Goal: Information Seeking & Learning: Learn about a topic

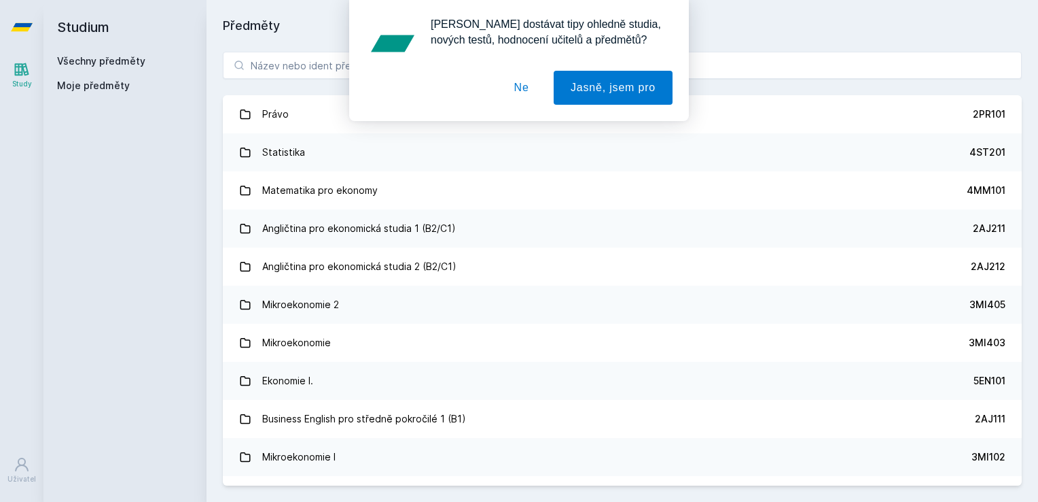
click at [523, 90] on button "Ne" at bounding box center [521, 88] width 49 height 34
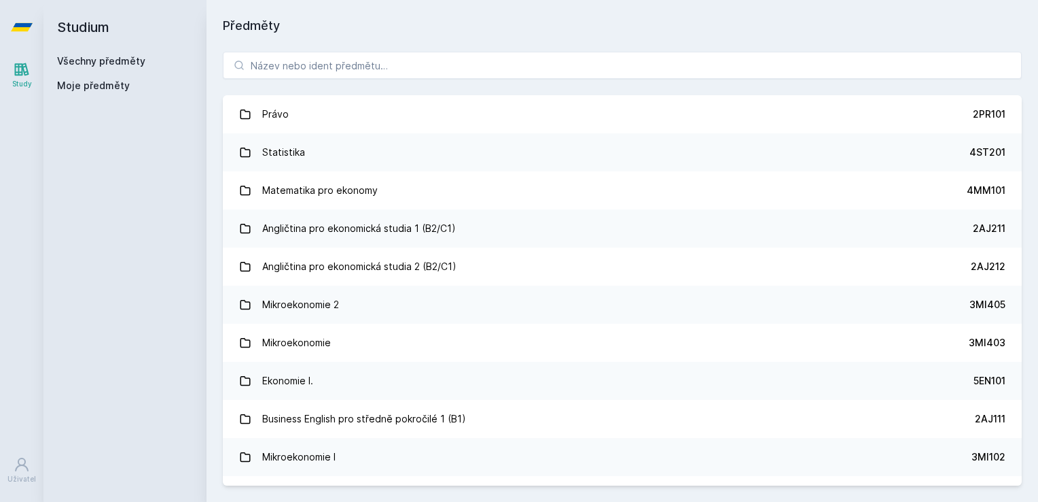
click at [444, 73] on div "[PERSON_NAME] dostávat tipy ohledně studia, nových testů, hodnocení učitelů a p…" at bounding box center [519, 60] width 1038 height 121
click at [444, 65] on input "search" at bounding box center [622, 65] width 799 height 27
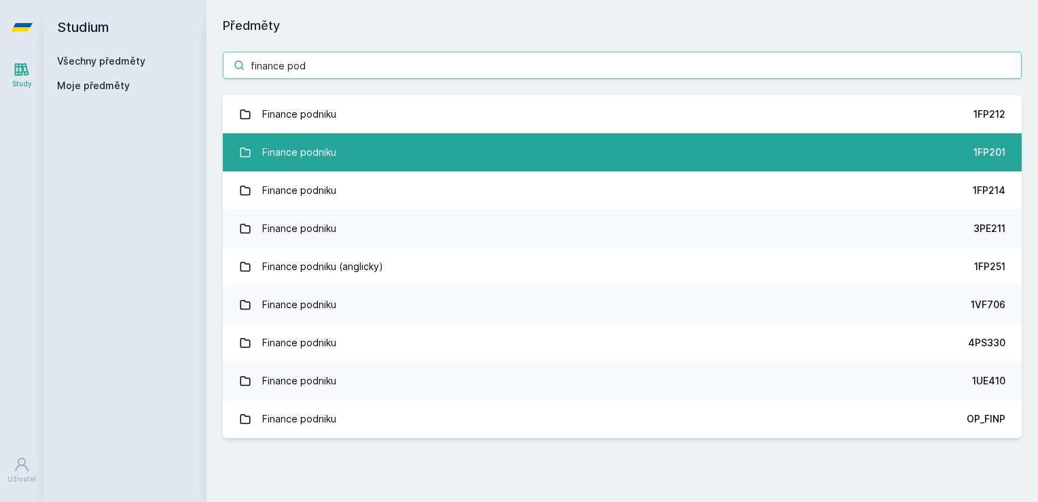
type input "finance pod"
click at [423, 137] on link "Finance podniku 1FP201" at bounding box center [622, 152] width 799 height 38
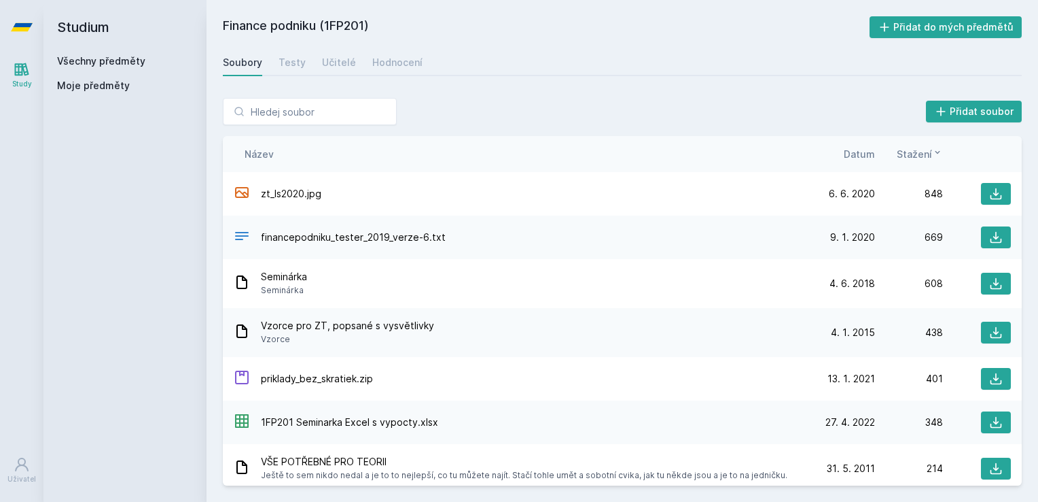
click at [871, 151] on span "Datum" at bounding box center [859, 154] width 31 height 14
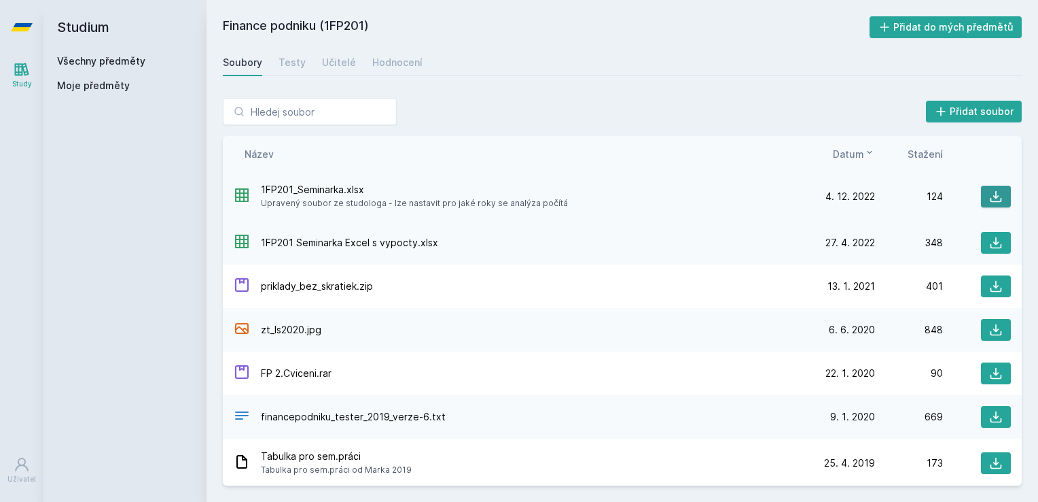
click at [991, 195] on icon at bounding box center [997, 197] width 12 height 12
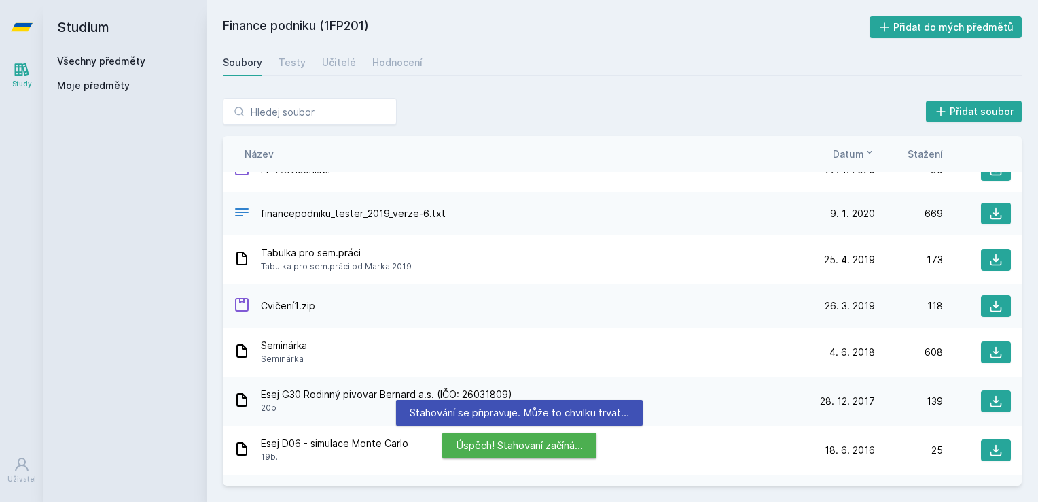
scroll to position [204, 0]
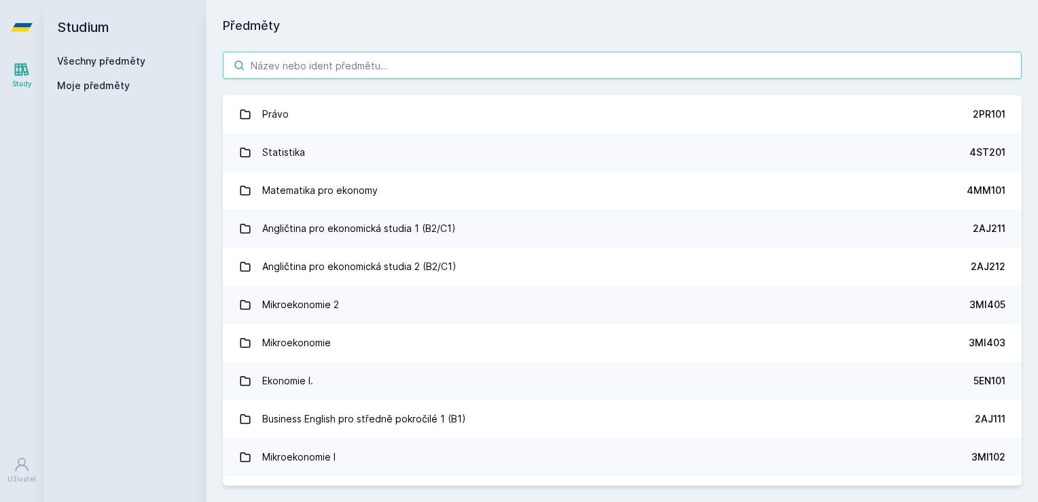
click at [291, 68] on input "search" at bounding box center [622, 65] width 799 height 27
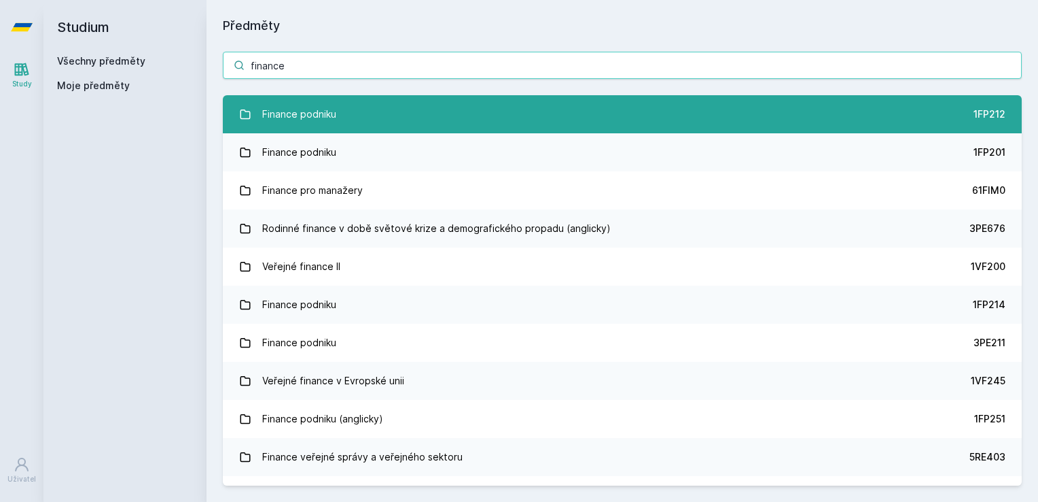
type input "finance"
click at [303, 109] on div "Finance podniku" at bounding box center [299, 114] width 74 height 27
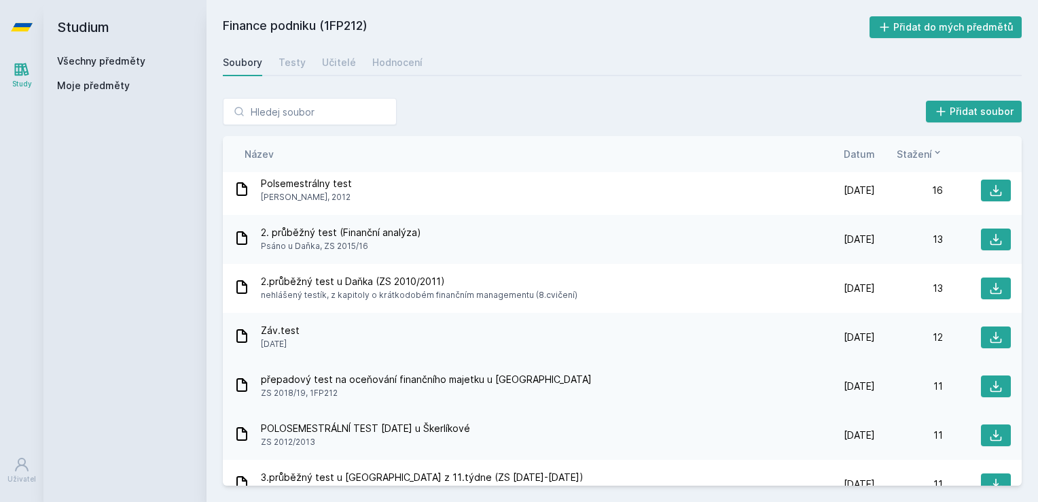
scroll to position [883, 0]
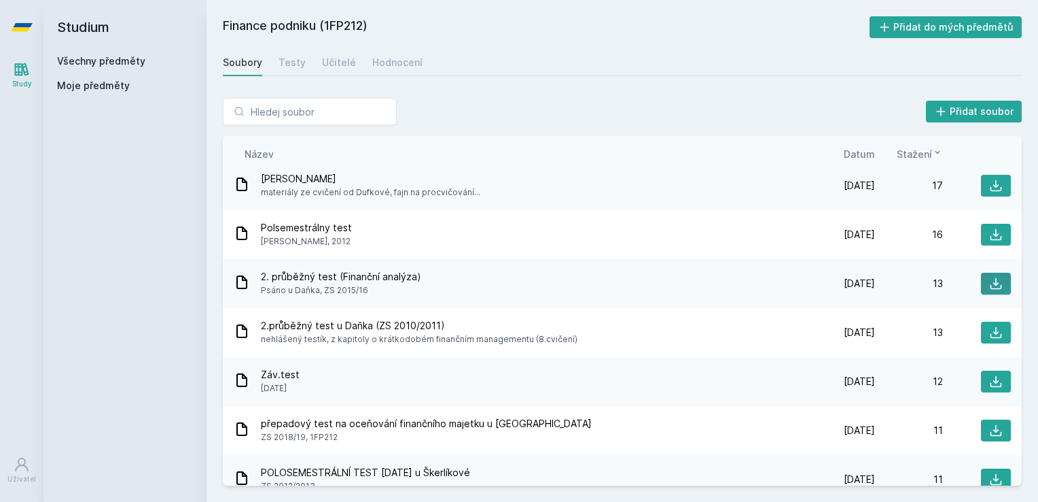
click at [991, 280] on icon at bounding box center [996, 284] width 14 height 14
click at [551, 96] on div "Přidat soubor Řazení: Název Datum Stažení Název Datum Stažení KOMPLET PŘÍKLADY …" at bounding box center [623, 292] width 832 height 420
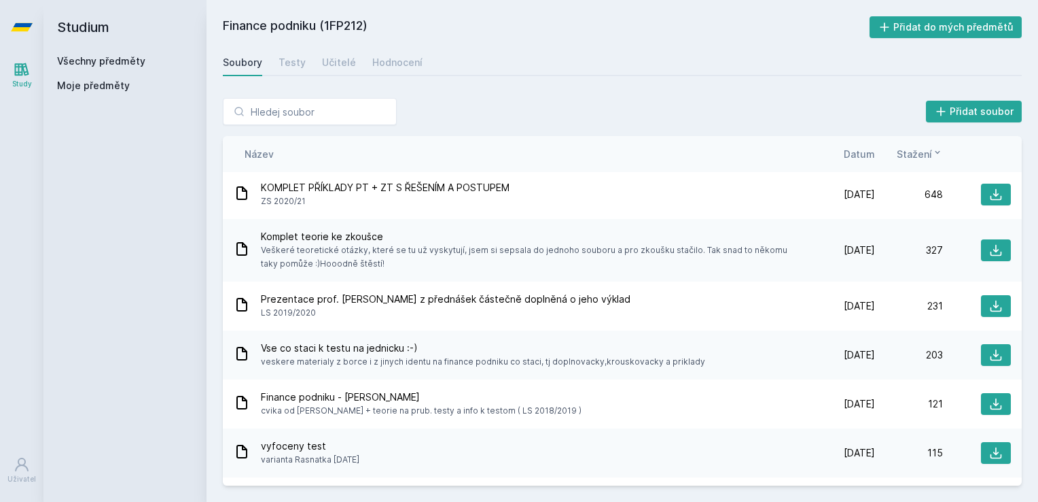
scroll to position [0, 0]
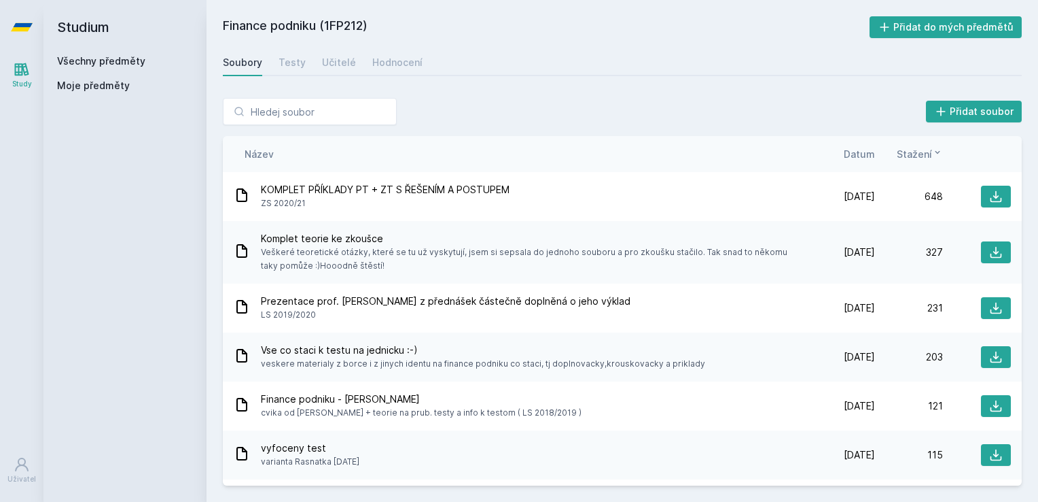
click at [867, 156] on span "Datum" at bounding box center [859, 154] width 31 height 14
